Goal: Task Accomplishment & Management: Manage account settings

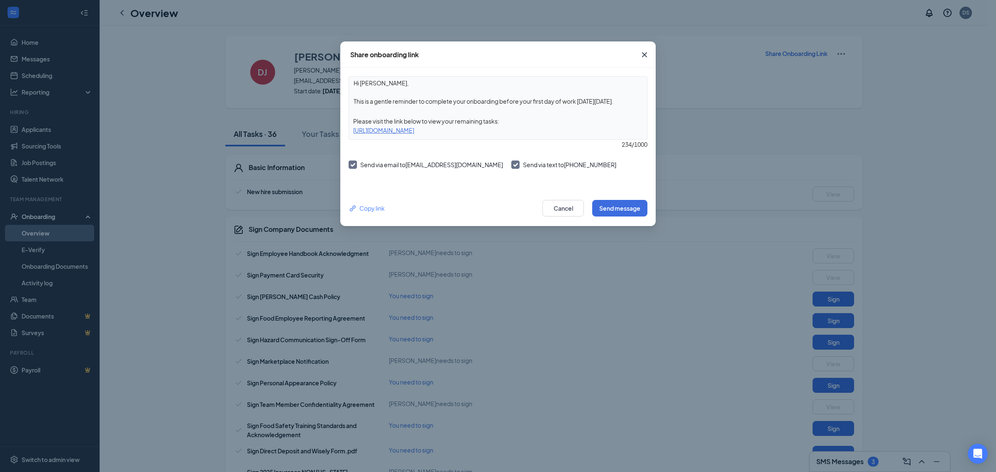
click at [123, 13] on div "Share onboarding link Hi Davon, This is a gentle reminder to complete your onbo…" at bounding box center [498, 236] width 996 height 472
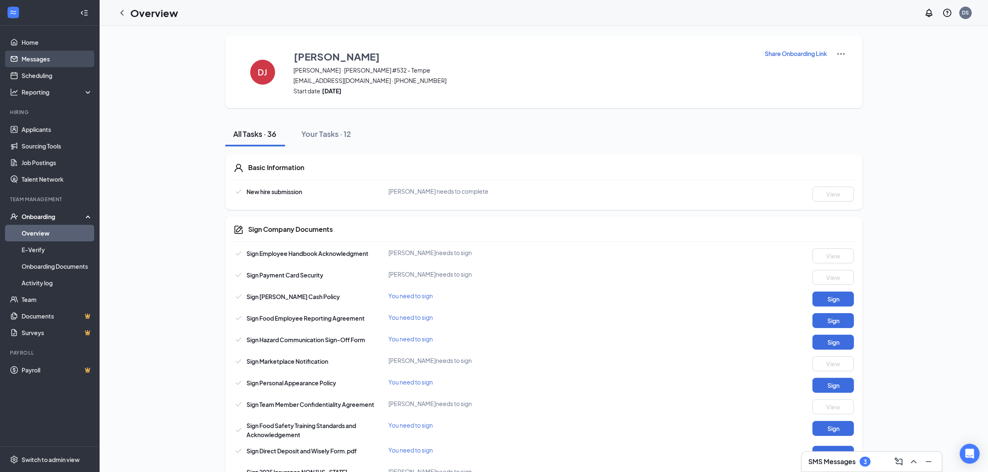
click at [34, 59] on link "Messages" at bounding box center [57, 59] width 71 height 17
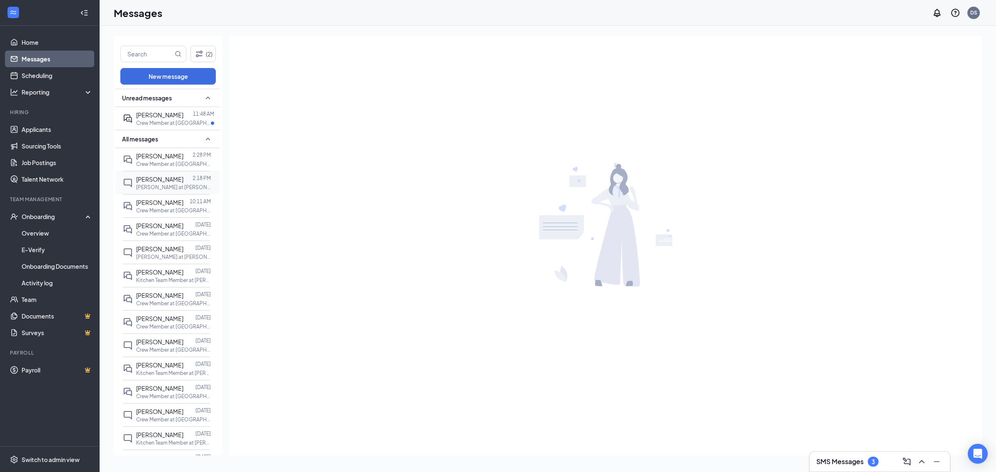
click at [183, 183] on div at bounding box center [187, 179] width 9 height 9
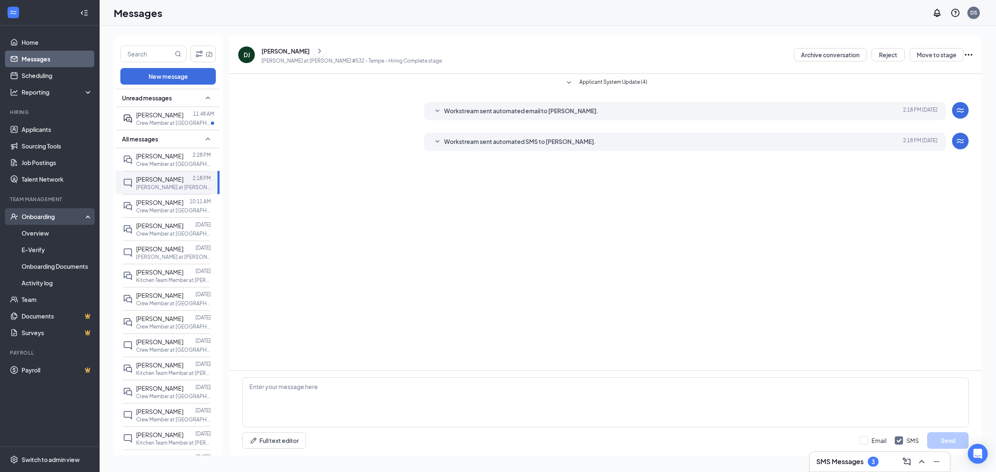
click at [53, 225] on div "Onboarding" at bounding box center [50, 216] width 100 height 17
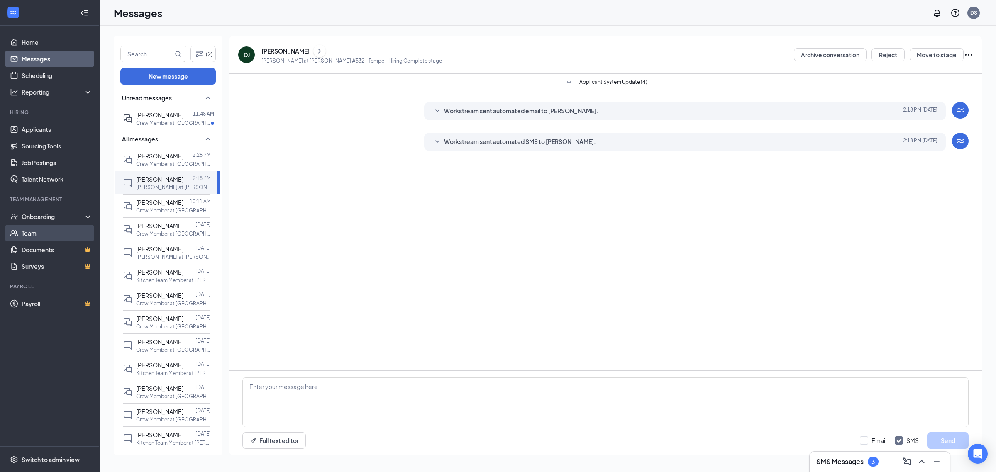
click at [53, 229] on link "Team" at bounding box center [57, 233] width 71 height 17
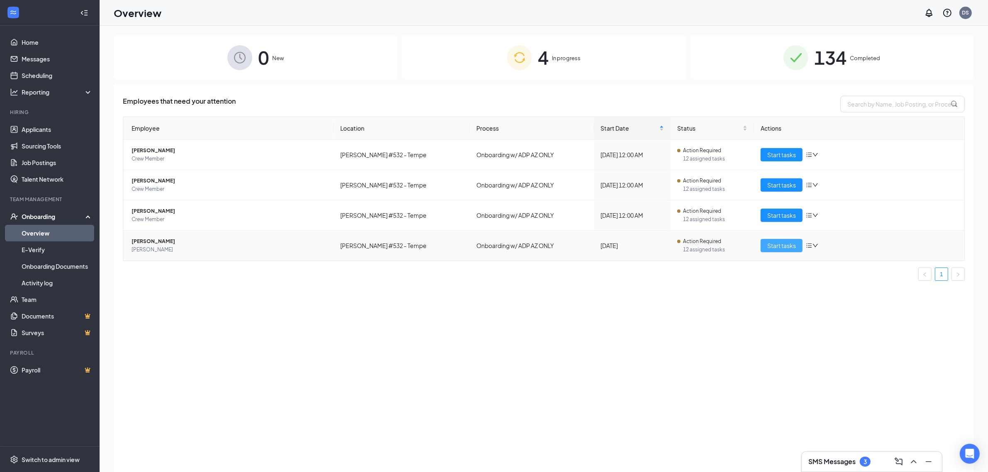
click at [783, 249] on span "Start tasks" at bounding box center [782, 245] width 29 height 9
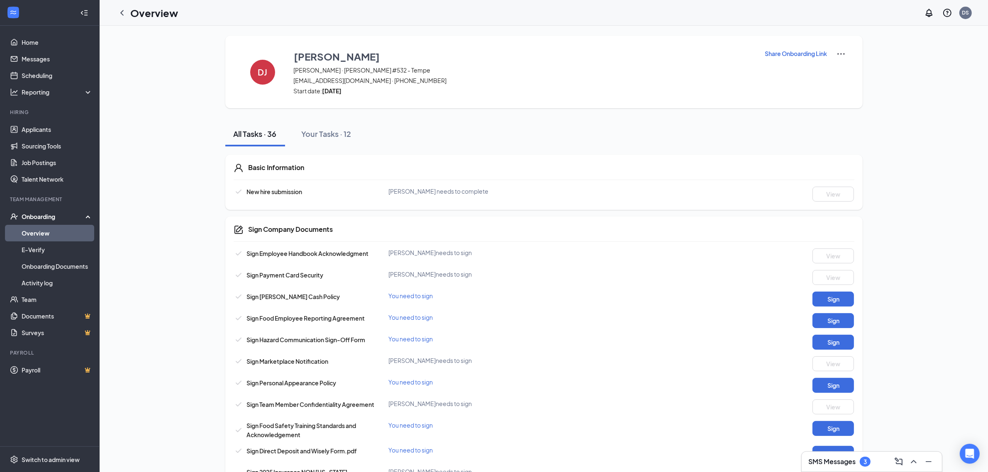
click at [793, 51] on p "Share Onboarding Link" at bounding box center [796, 53] width 62 height 8
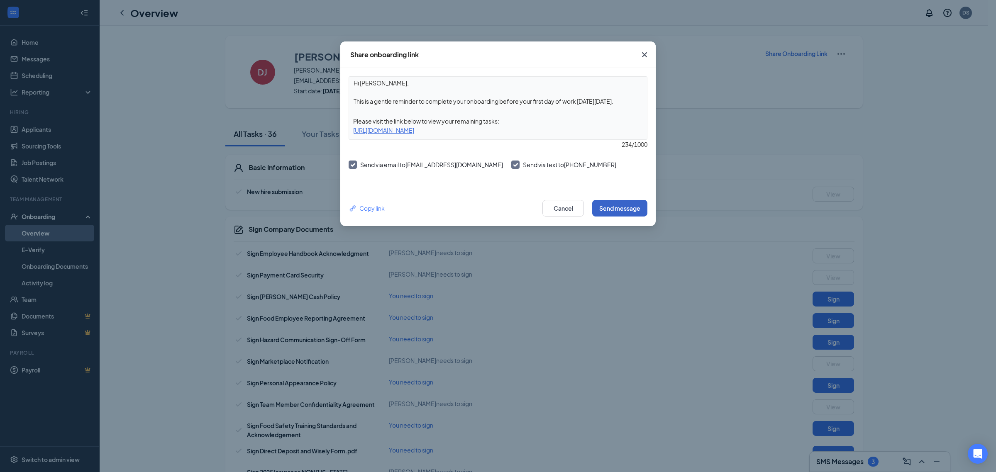
click at [632, 206] on button "Send message" at bounding box center [619, 208] width 55 height 17
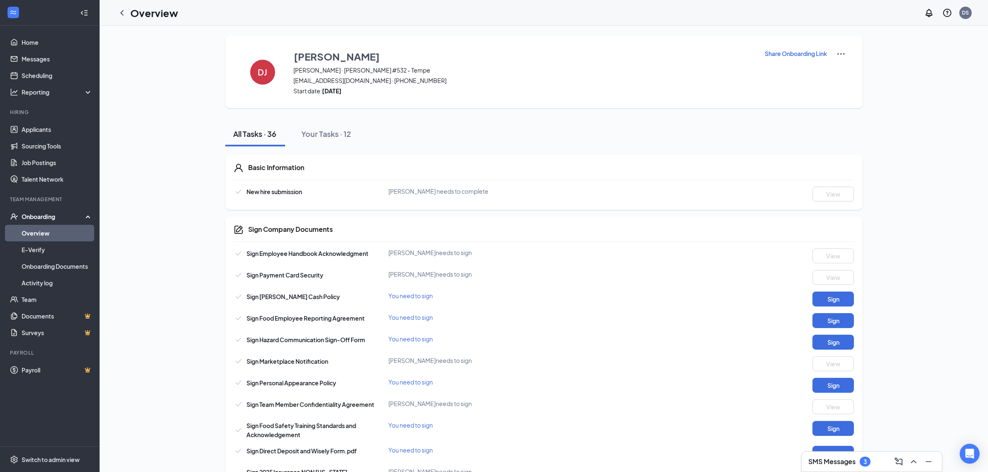
click at [781, 55] on p "Share Onboarding Link" at bounding box center [796, 53] width 62 height 8
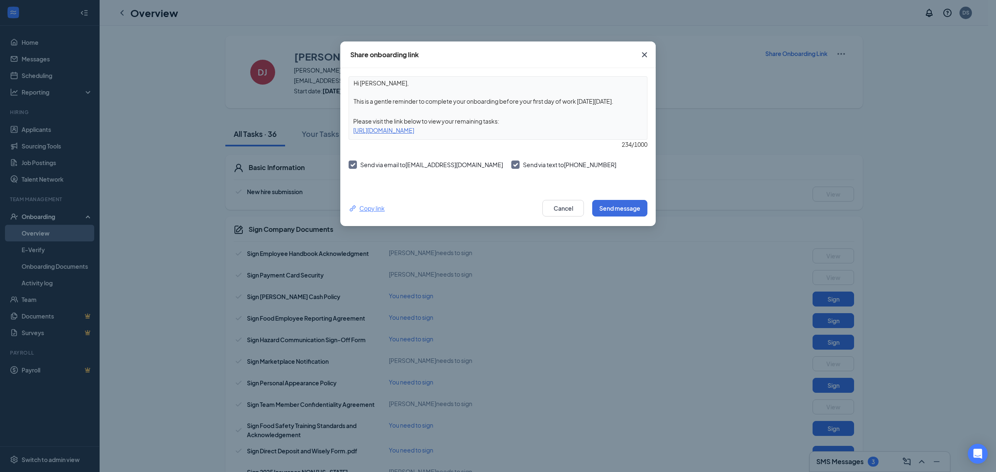
click at [368, 205] on div "Copy link" at bounding box center [367, 208] width 36 height 9
click at [646, 54] on icon "Cross" at bounding box center [645, 55] width 10 height 10
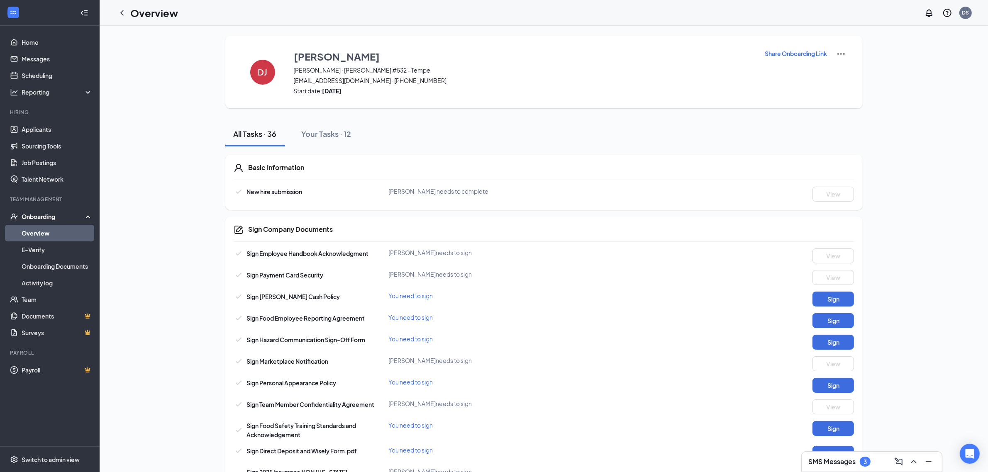
click at [121, 12] on icon "ChevronLeft" at bounding box center [121, 12] width 3 height 5
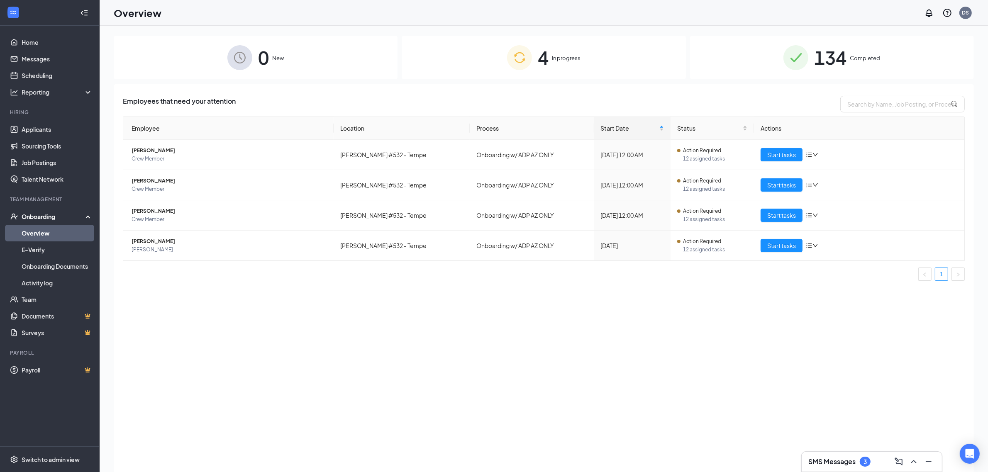
click at [880, 462] on div "SMS Messages 3" at bounding box center [872, 461] width 127 height 13
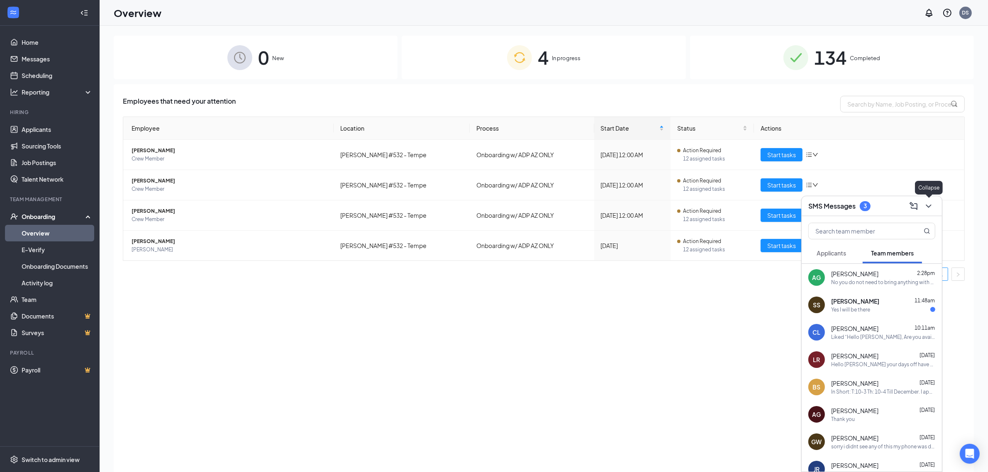
click at [930, 202] on icon "ChevronDown" at bounding box center [929, 206] width 10 height 10
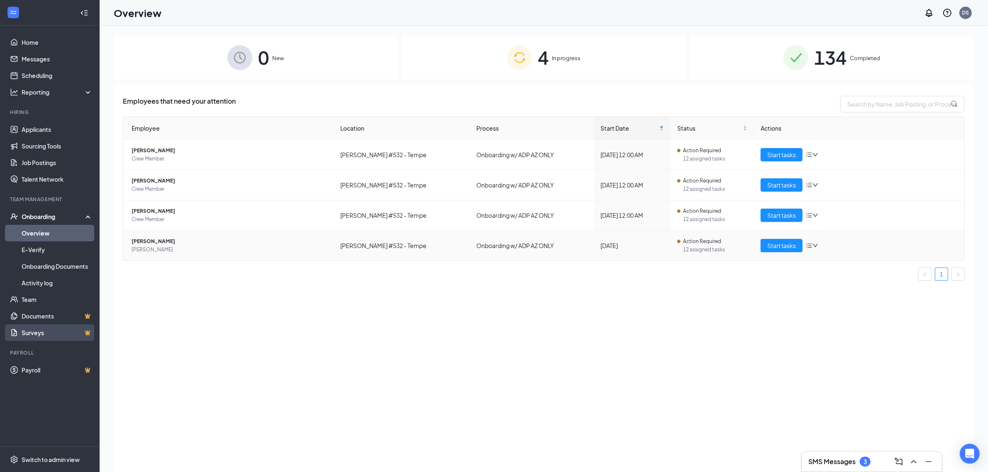
click at [746, 300] on div "Employees that need your attention Employee Location Process Start Date Status …" at bounding box center [544, 288] width 861 height 409
click at [837, 467] on div "SMS Messages 3" at bounding box center [872, 461] width 127 height 13
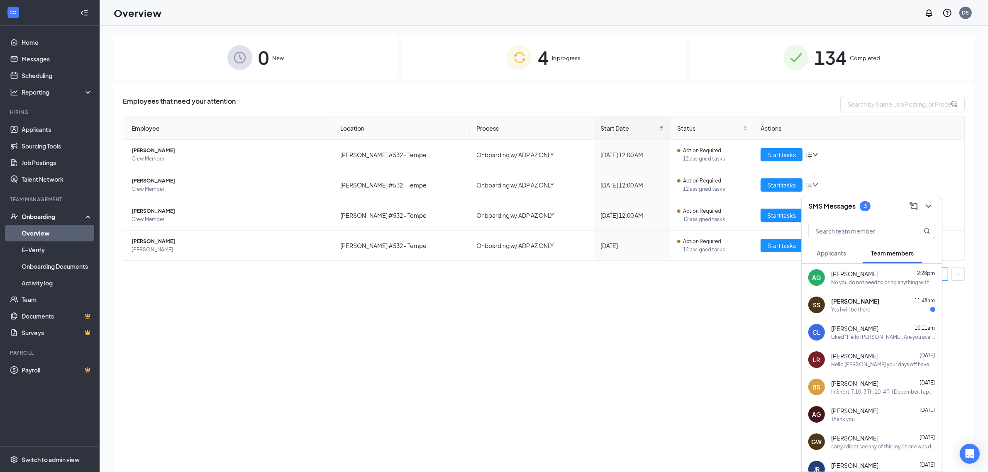
click at [875, 313] on div "SS [PERSON_NAME] 11:48am Yes I will be there" at bounding box center [872, 304] width 140 height 27
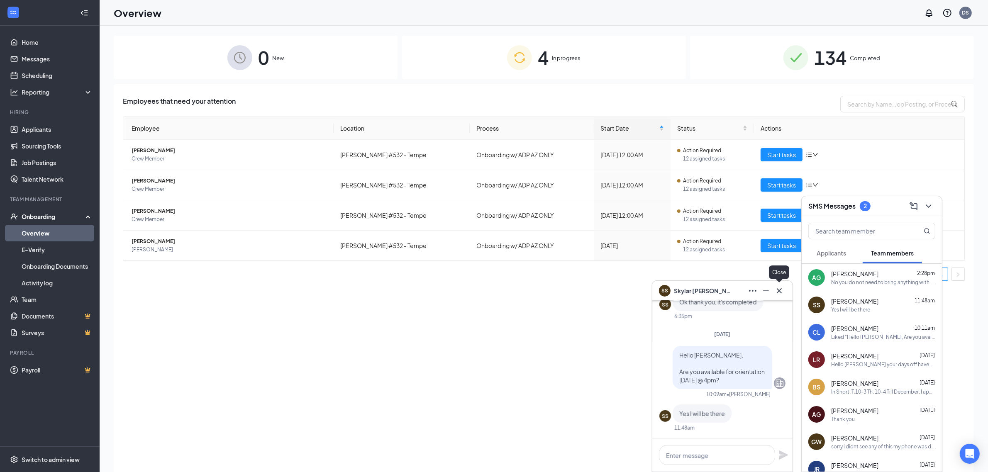
click at [778, 289] on icon "Cross" at bounding box center [779, 290] width 5 height 5
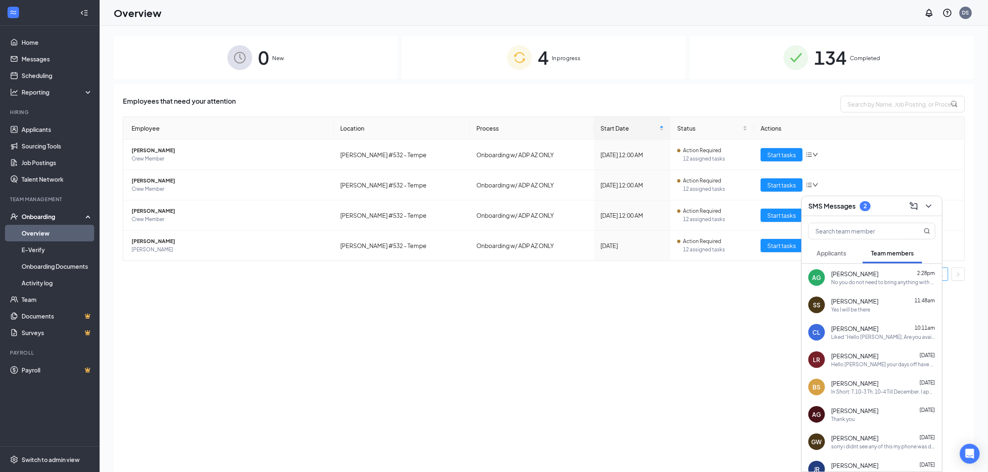
click at [890, 285] on div "No you do not need to bring anything with you" at bounding box center [883, 282] width 104 height 7
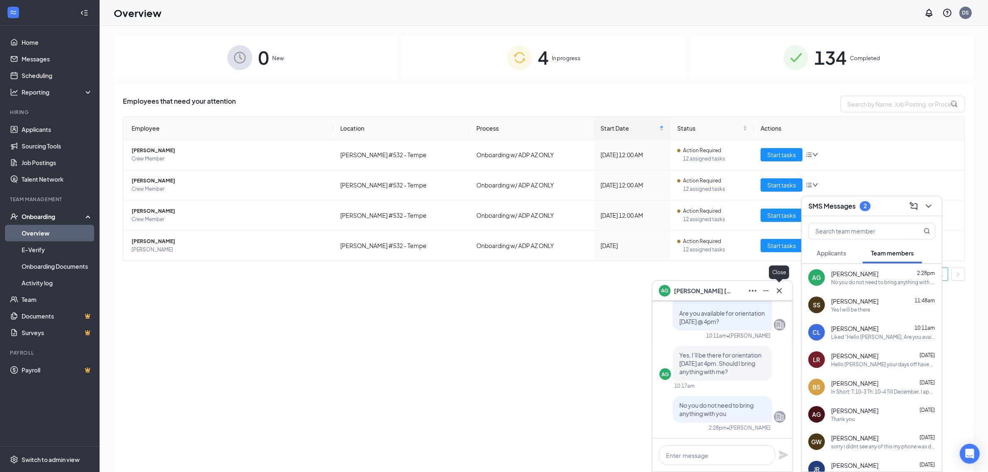
click at [779, 291] on icon "Cross" at bounding box center [779, 290] width 5 height 5
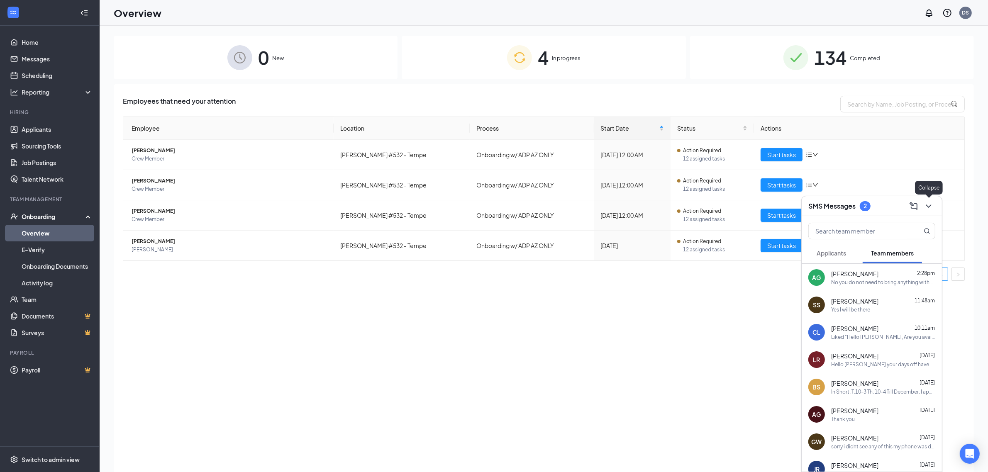
click at [929, 205] on icon "ChevronDown" at bounding box center [929, 206] width 10 height 10
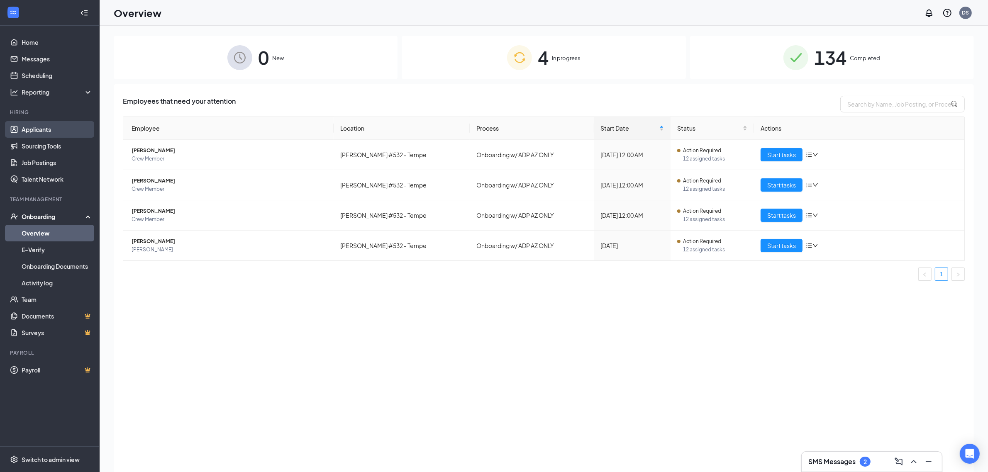
click at [30, 135] on link "Applicants" at bounding box center [57, 129] width 71 height 17
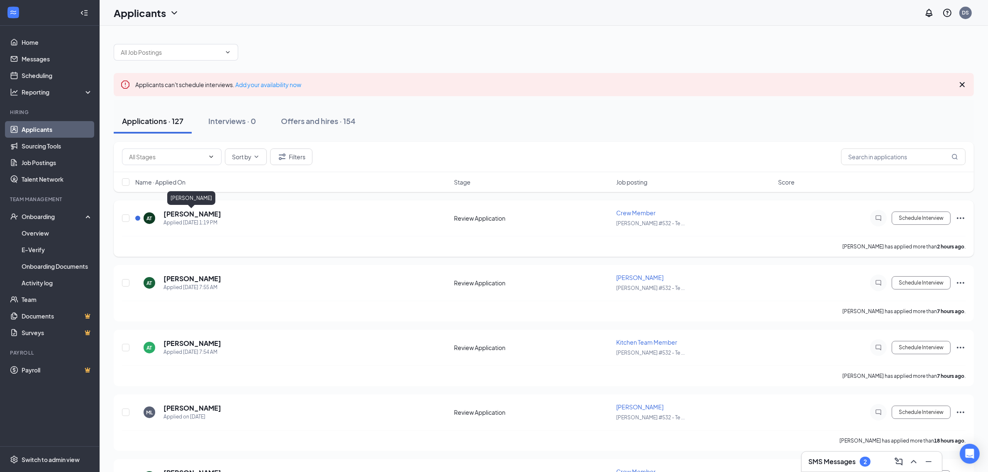
click at [169, 212] on h5 "[PERSON_NAME]" at bounding box center [193, 214] width 58 height 9
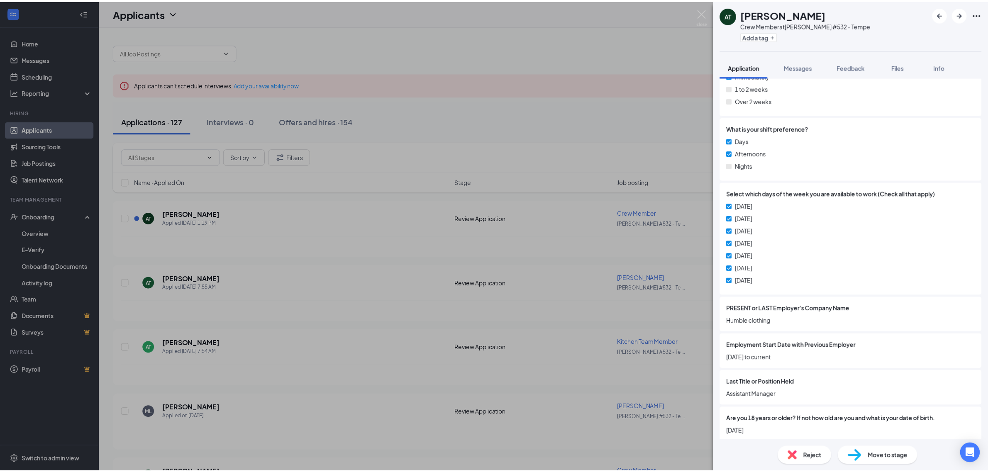
scroll to position [291, 0]
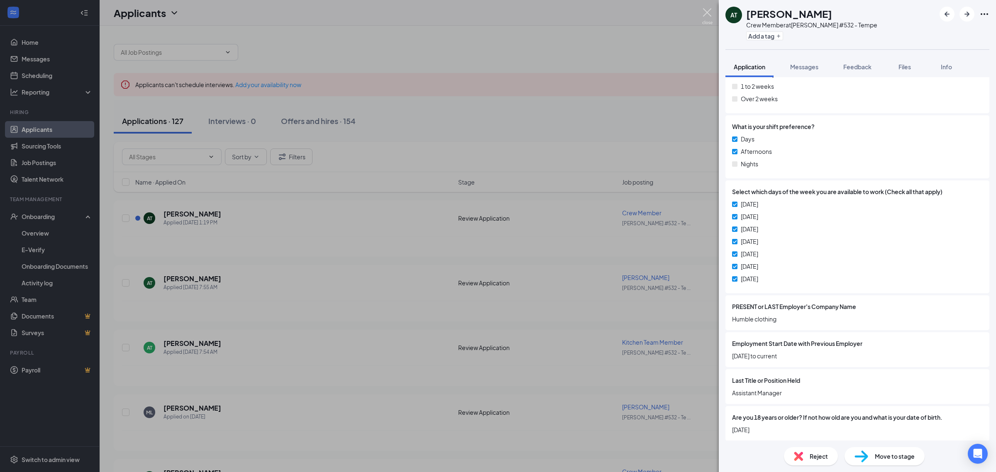
click at [706, 12] on img at bounding box center [707, 16] width 10 height 16
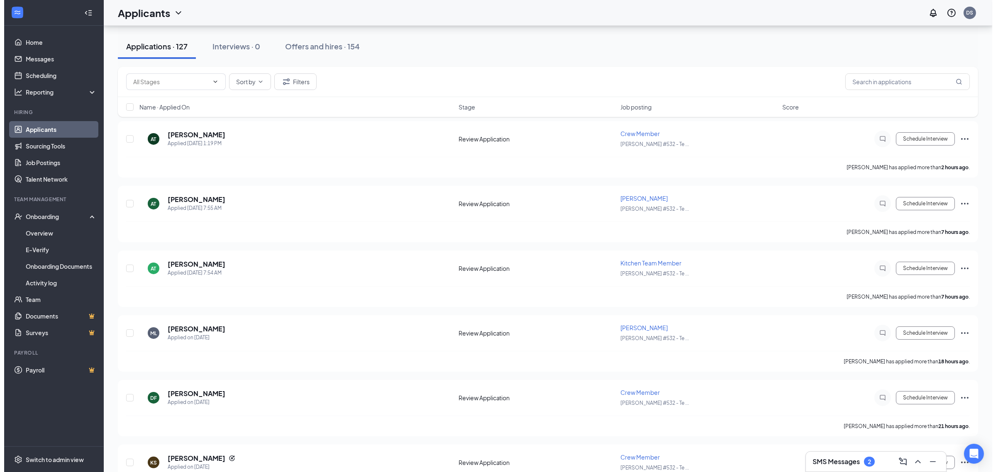
scroll to position [104, 0]
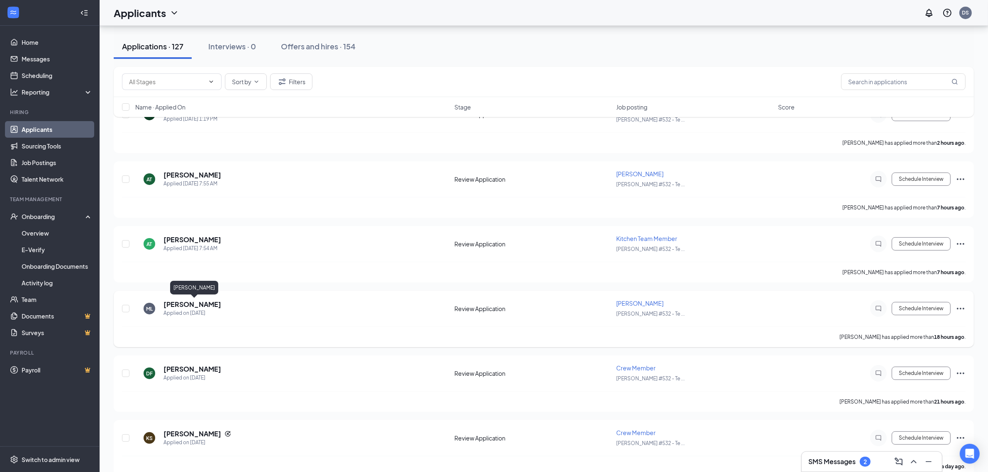
click at [221, 307] on h5 "[PERSON_NAME]" at bounding box center [193, 304] width 58 height 9
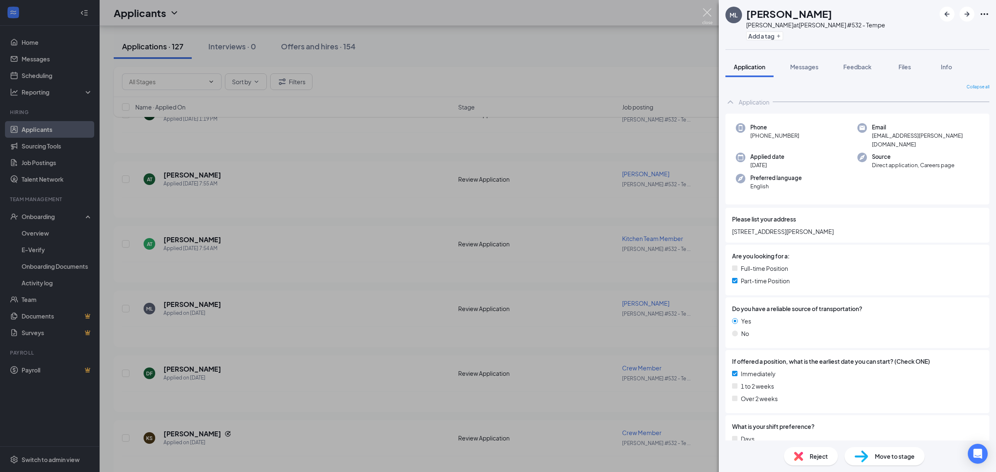
click at [706, 19] on img at bounding box center [707, 16] width 10 height 16
